Goal: Find specific page/section: Find specific page/section

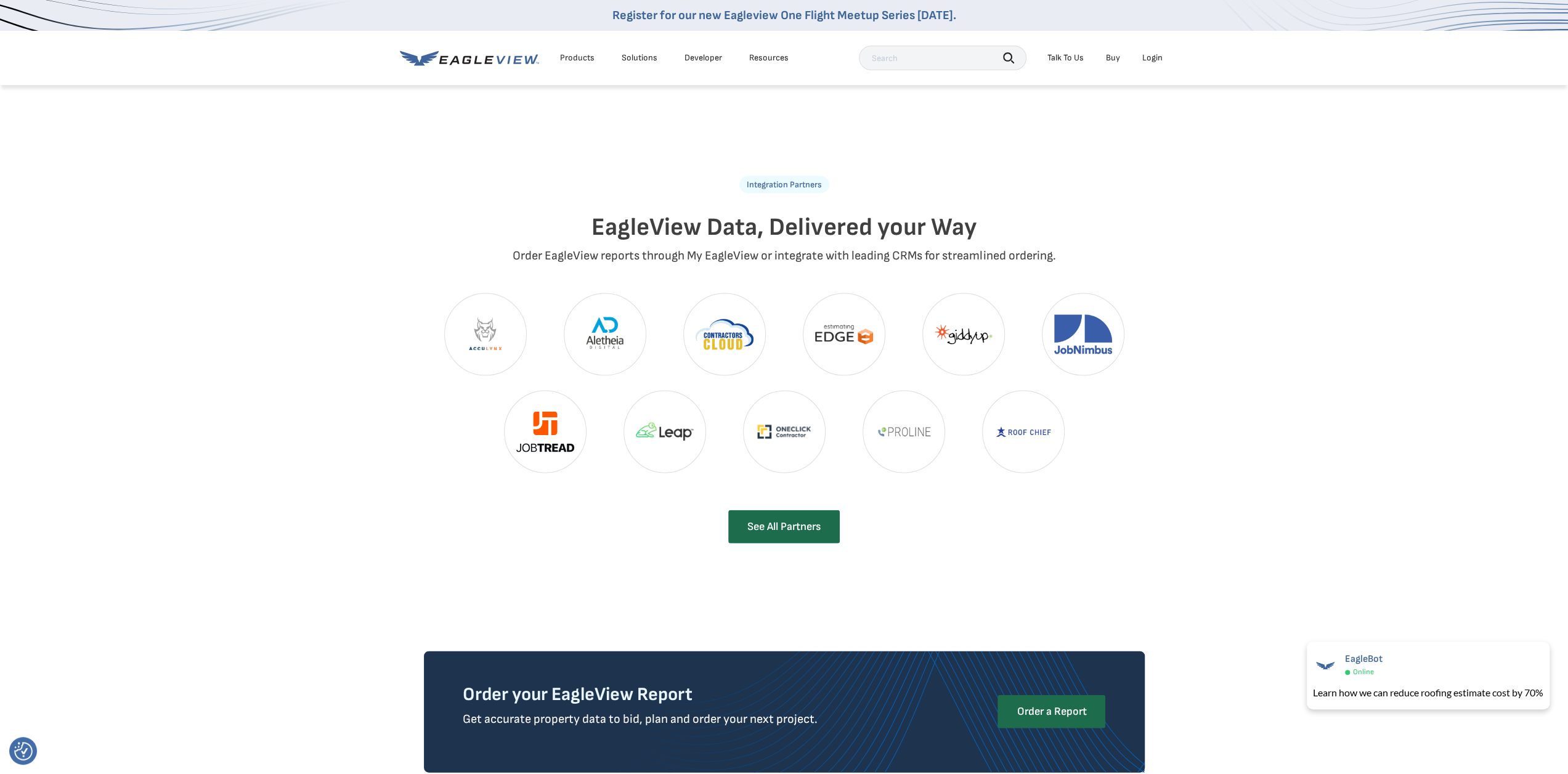
scroll to position [2526, 0]
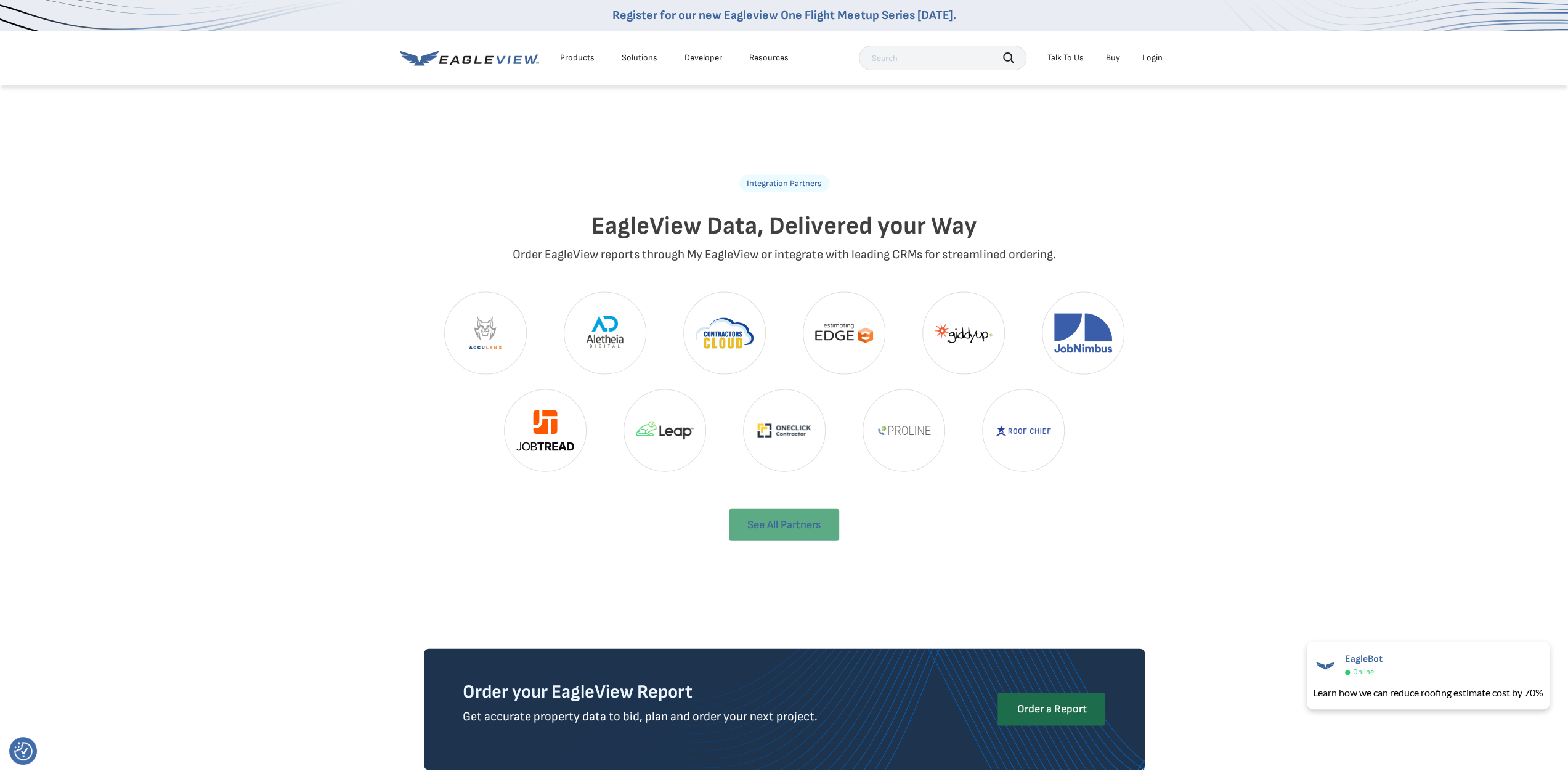
click at [793, 509] on link "See All Partners" at bounding box center [784, 525] width 110 height 32
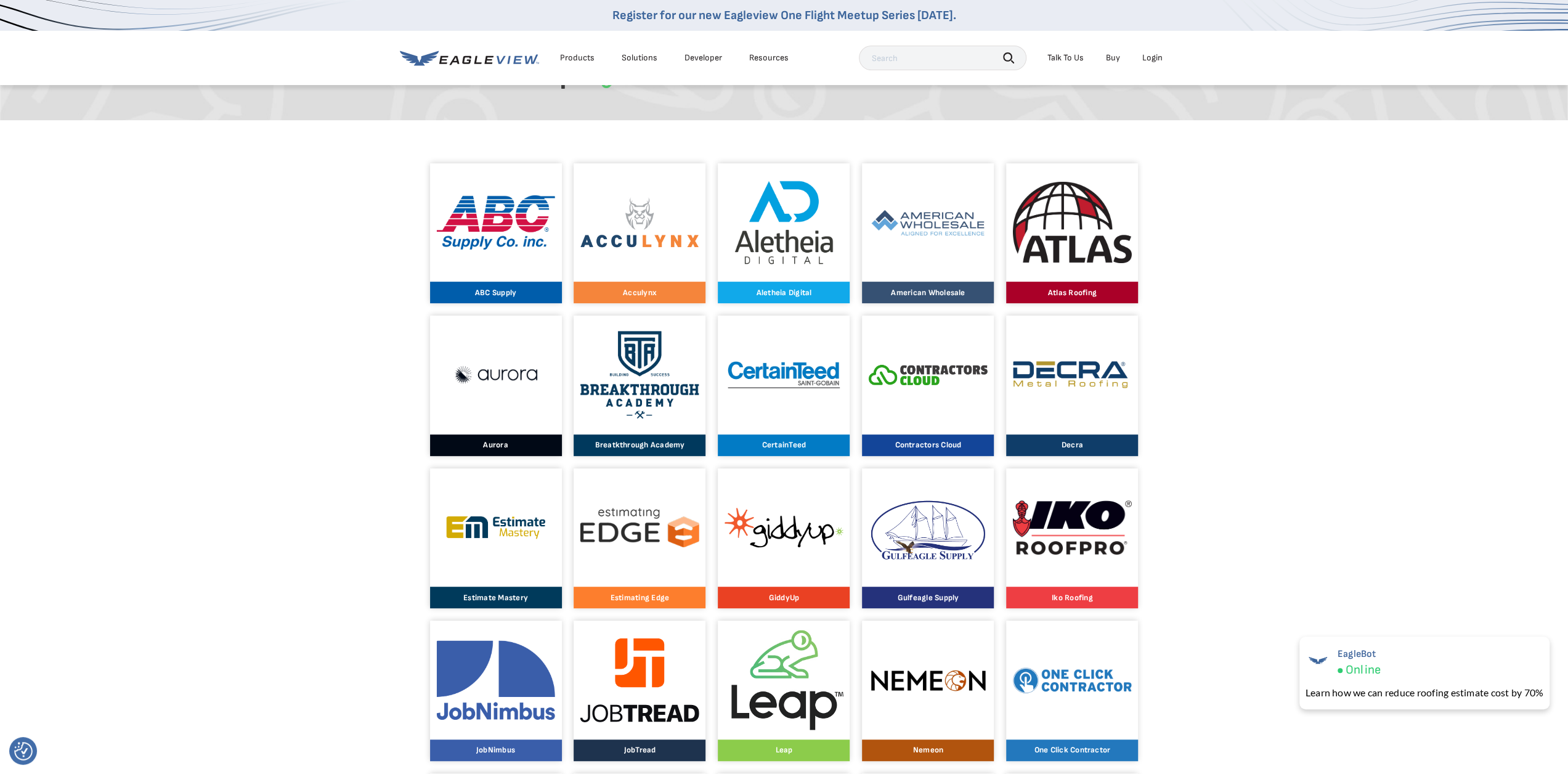
scroll to position [493, 0]
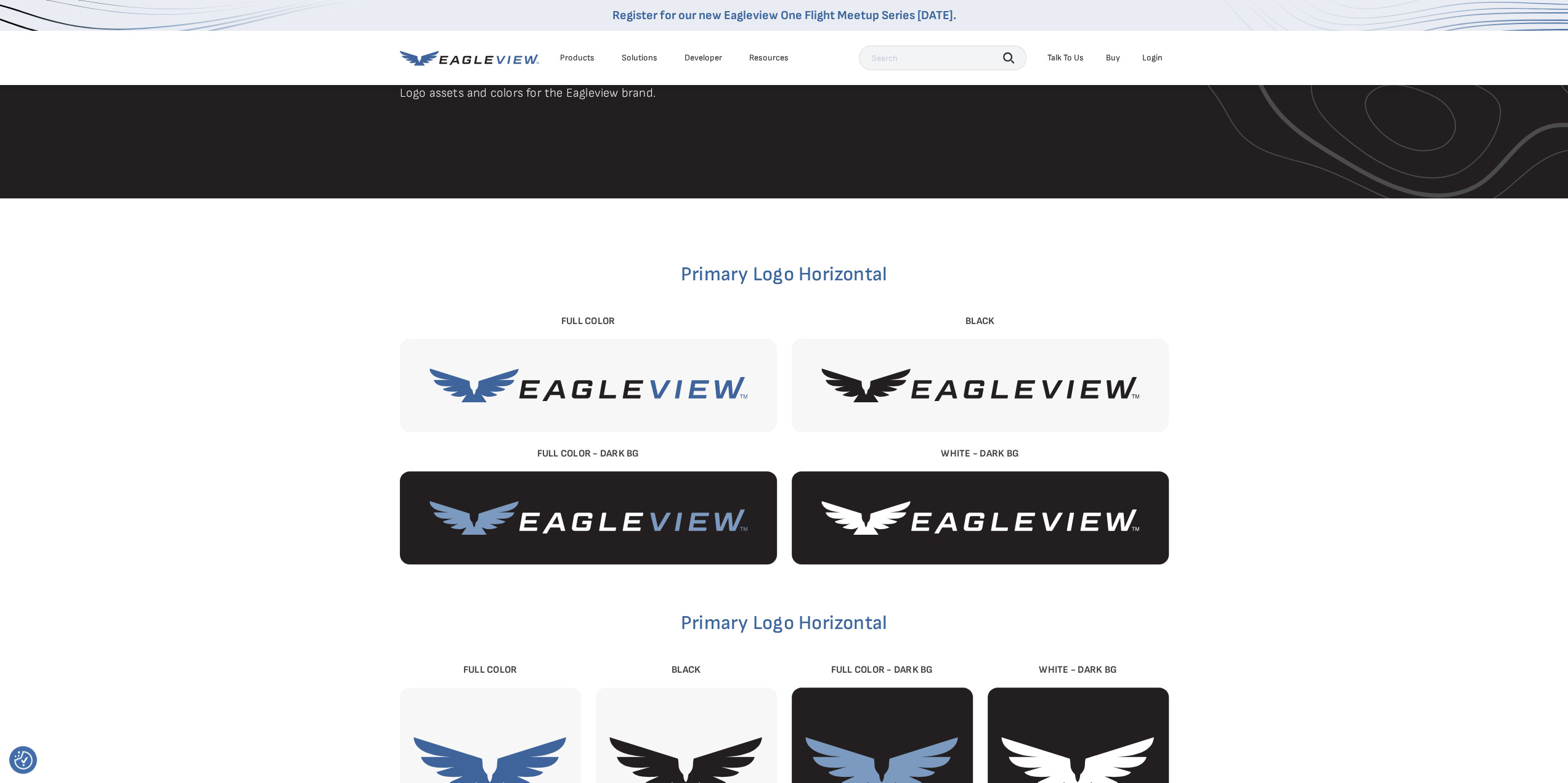
scroll to position [123, 0]
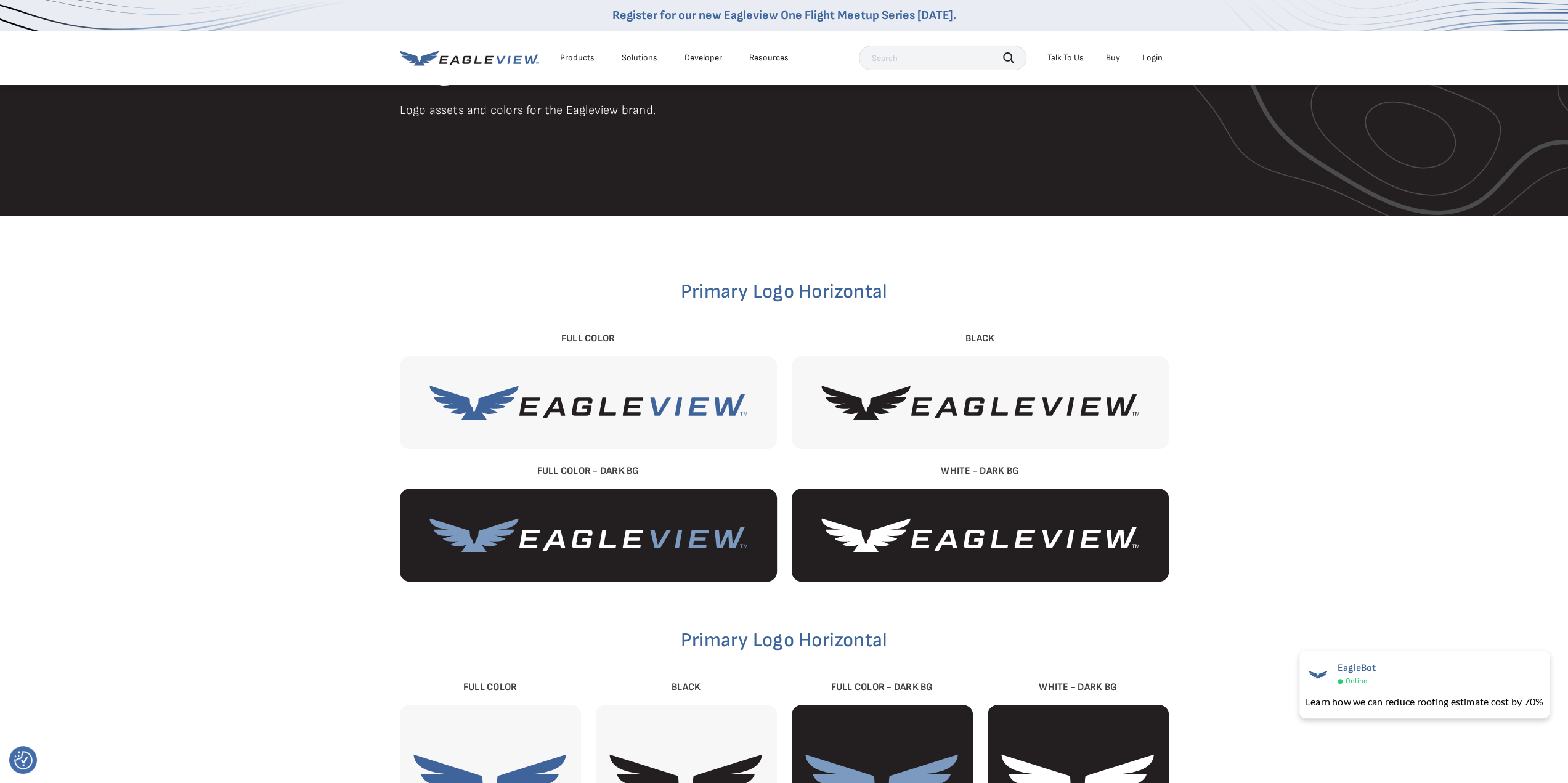
click at [701, 391] on img at bounding box center [588, 402] width 318 height 34
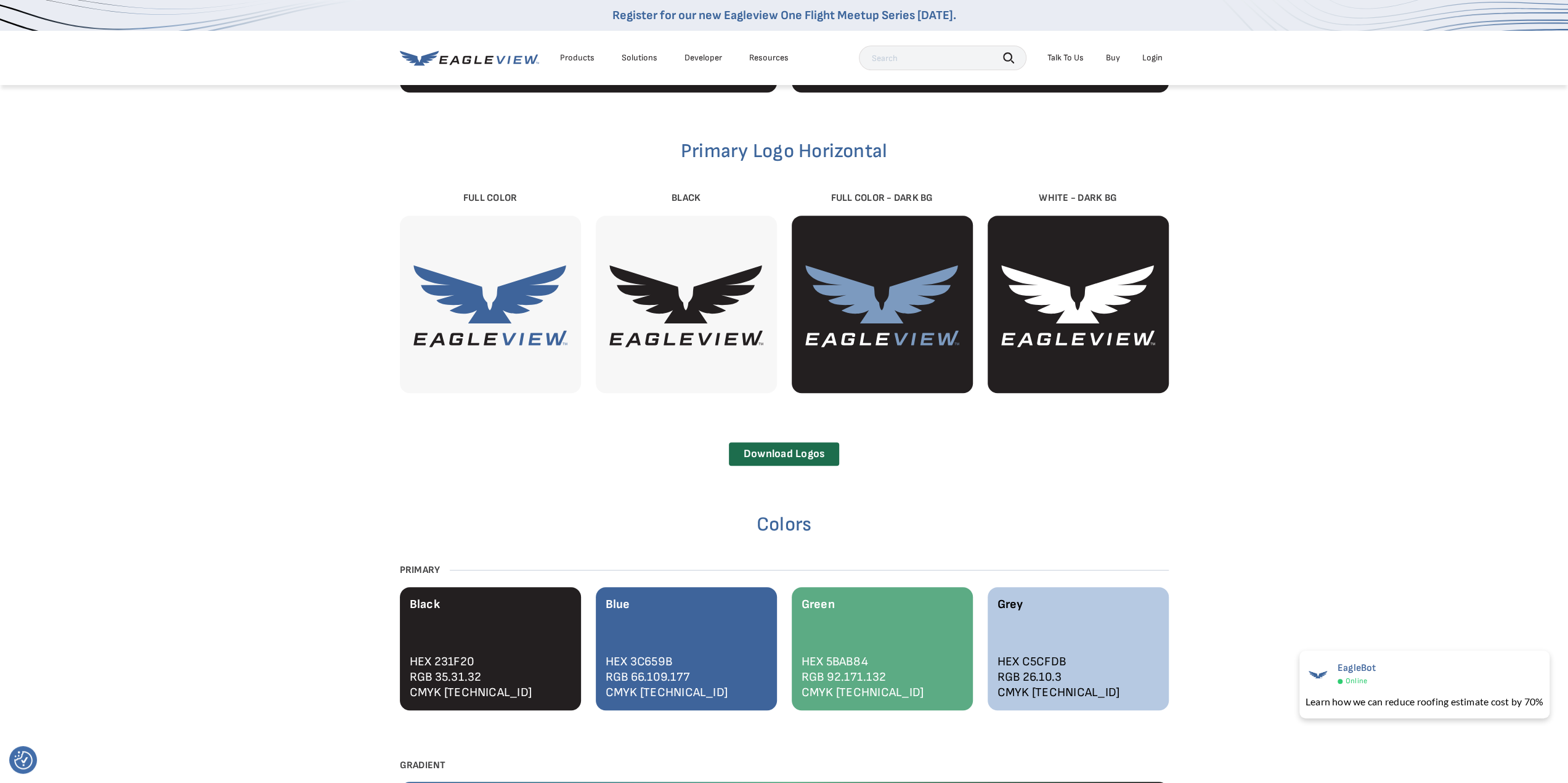
scroll to position [617, 0]
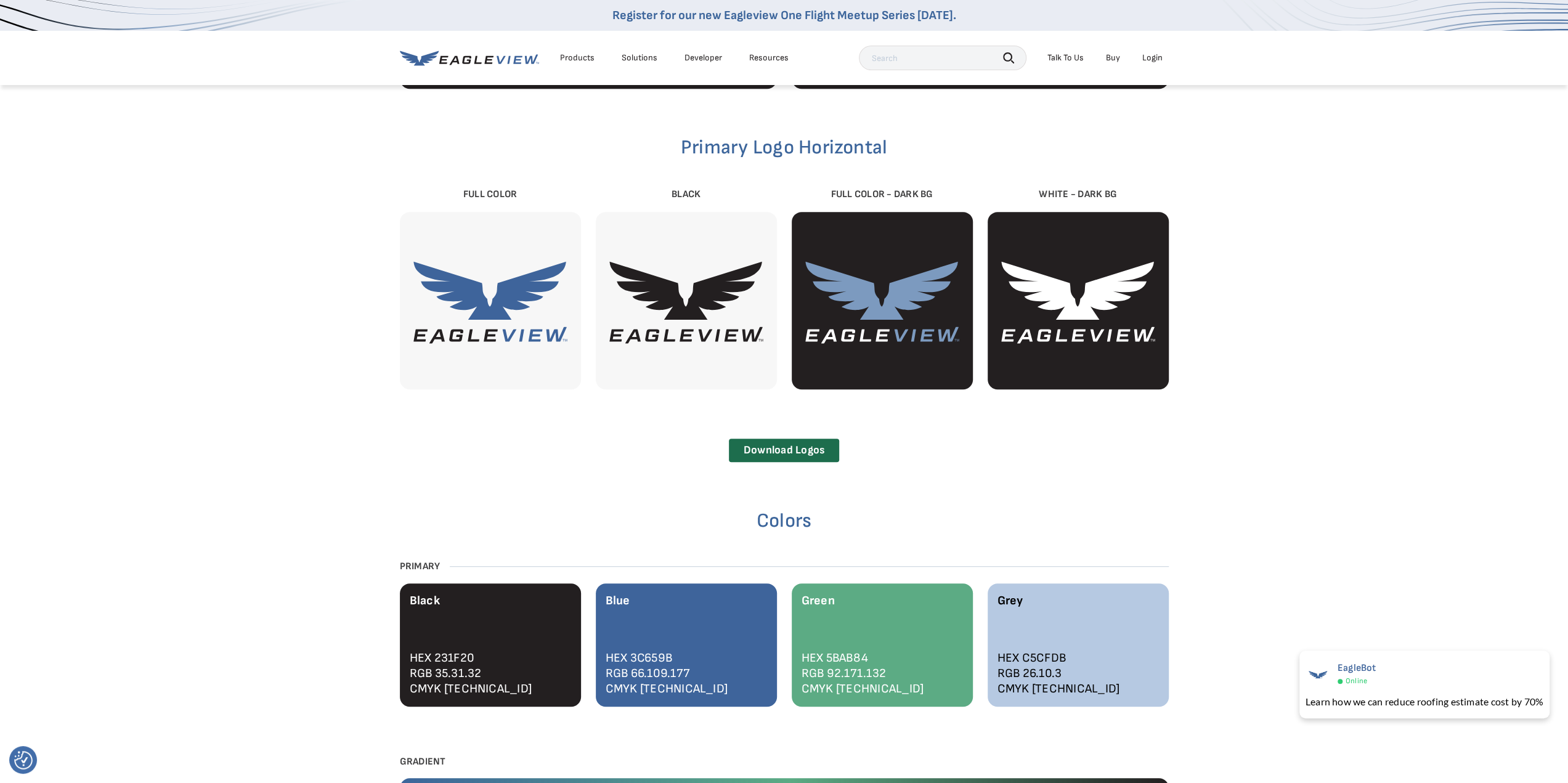
click at [1352, 397] on div "Primary Logo Horizontal Full Color Black Full Color - Dark BG White - Dark BG P…" at bounding box center [784, 382] width 1568 height 1319
